Goal: Information Seeking & Learning: Find specific fact

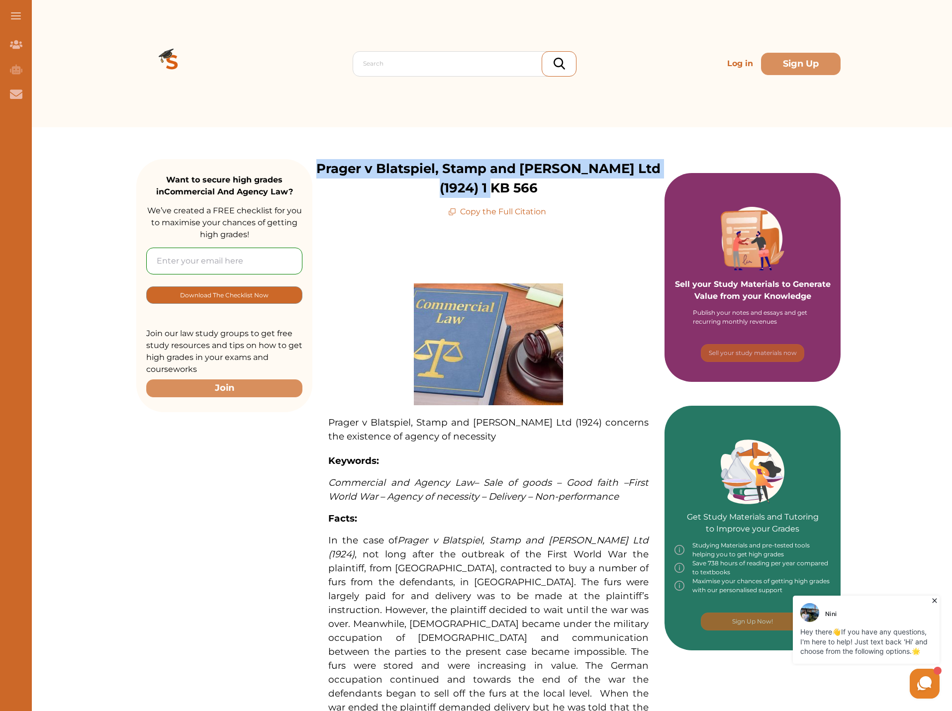
drag, startPoint x: 534, startPoint y: 192, endPoint x: 442, endPoint y: 199, distance: 92.3
click at [318, 161] on p "Prager v Blatspiel, Stamp and [PERSON_NAME] Ltd (1924) 1 KB 566" at bounding box center [488, 178] width 352 height 39
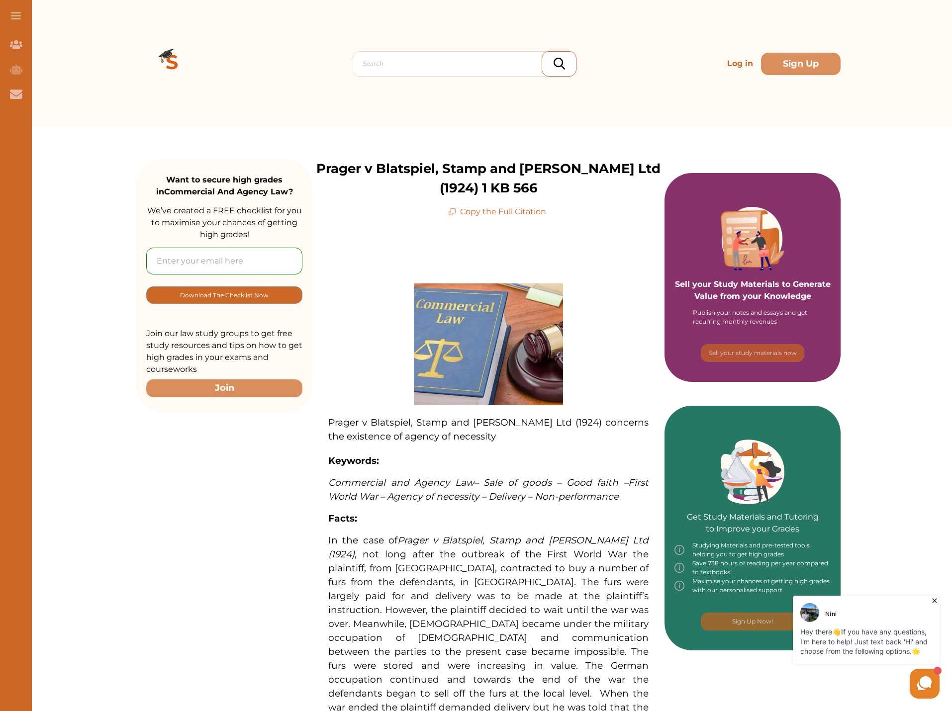
click at [486, 211] on p "Copy the Full Citation" at bounding box center [497, 212] width 98 height 12
click at [496, 209] on p "Copy the Full Citation" at bounding box center [497, 212] width 98 height 12
click at [525, 210] on p "Copy the Full Citation" at bounding box center [497, 212] width 98 height 12
click at [514, 188] on p "Prager v Blatspiel, Stamp and [PERSON_NAME] Ltd (1924) 1 KB 566" at bounding box center [488, 178] width 352 height 39
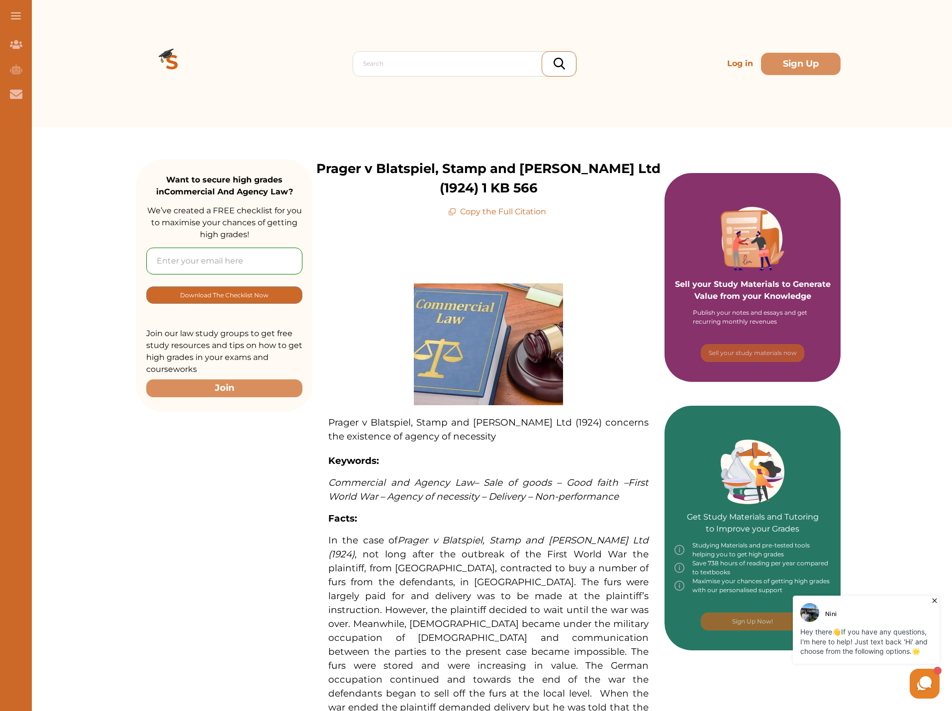
click at [489, 210] on p "Copy the Full Citation" at bounding box center [497, 212] width 98 height 12
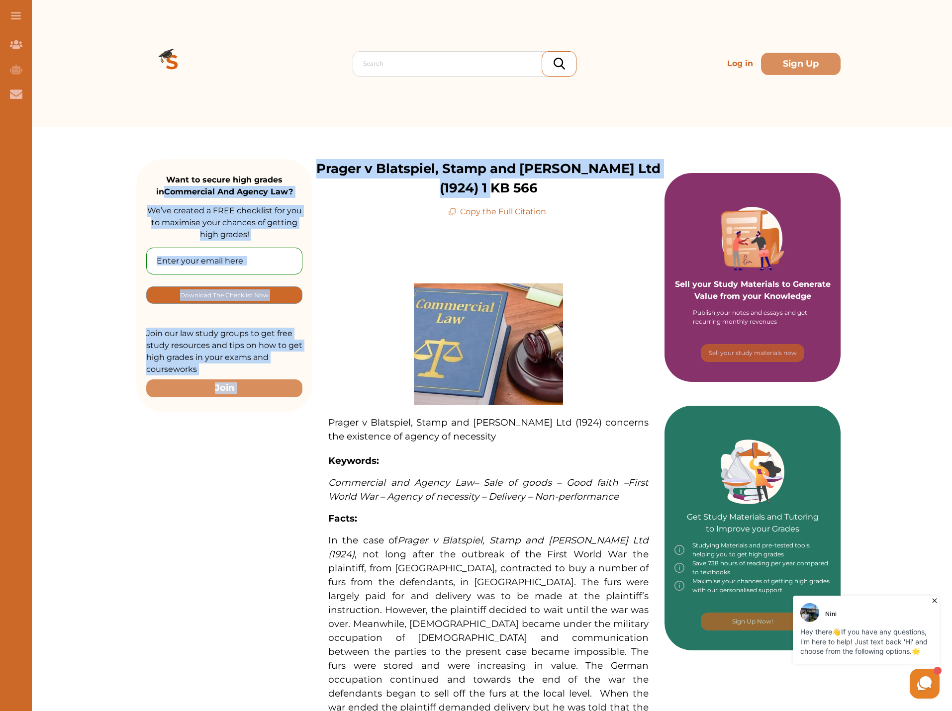
drag, startPoint x: 511, startPoint y: 190, endPoint x: 309, endPoint y: 165, distance: 203.5
click at [309, 165] on div "Want to secure high grades in Commercial And Agency Law ? We’ve created a FREE …" at bounding box center [488, 616] width 704 height 978
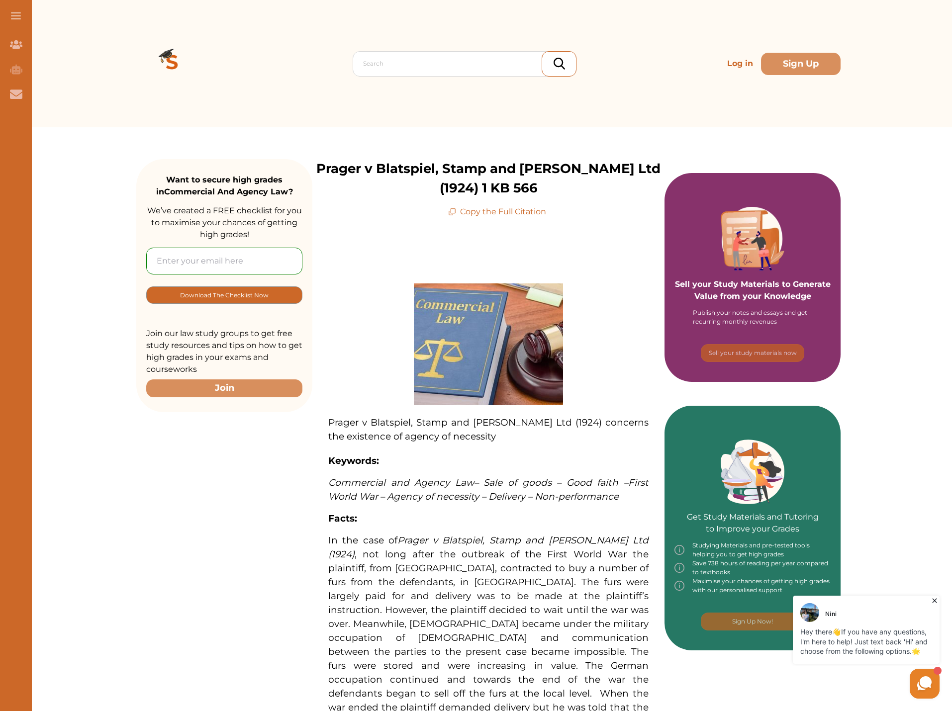
click at [84, 20] on div "Search Log in Sign Up Search Log in Sign Up" at bounding box center [488, 63] width 927 height 127
